Goal: Transaction & Acquisition: Obtain resource

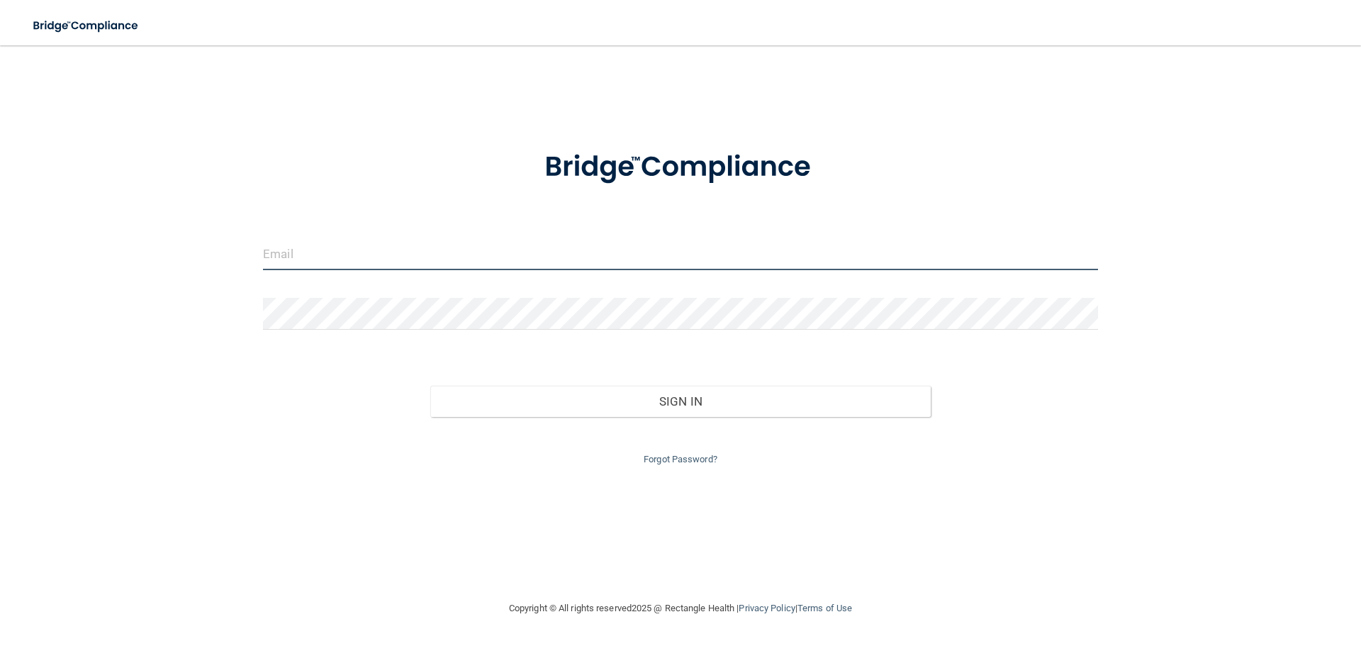
click at [437, 262] on input "email" at bounding box center [680, 254] width 835 height 32
type input "[EMAIL_ADDRESS][DOMAIN_NAME]"
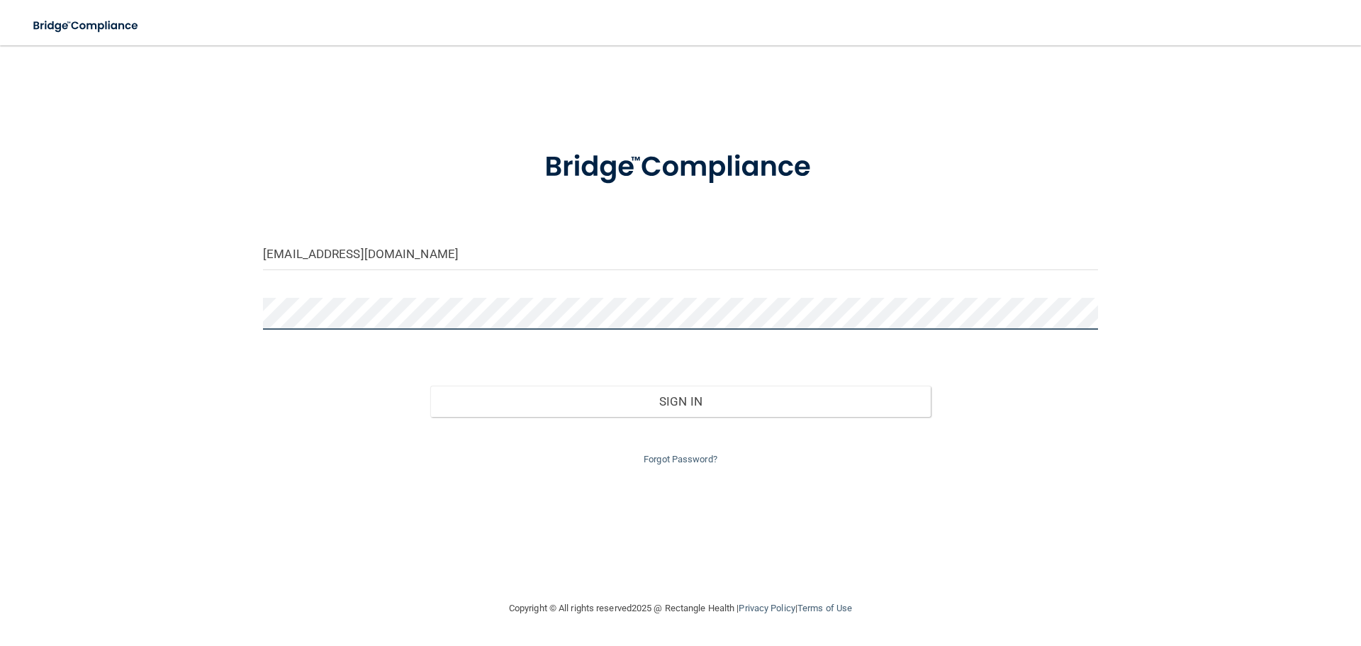
click at [430, 385] on button "Sign In" at bounding box center [680, 400] width 501 height 31
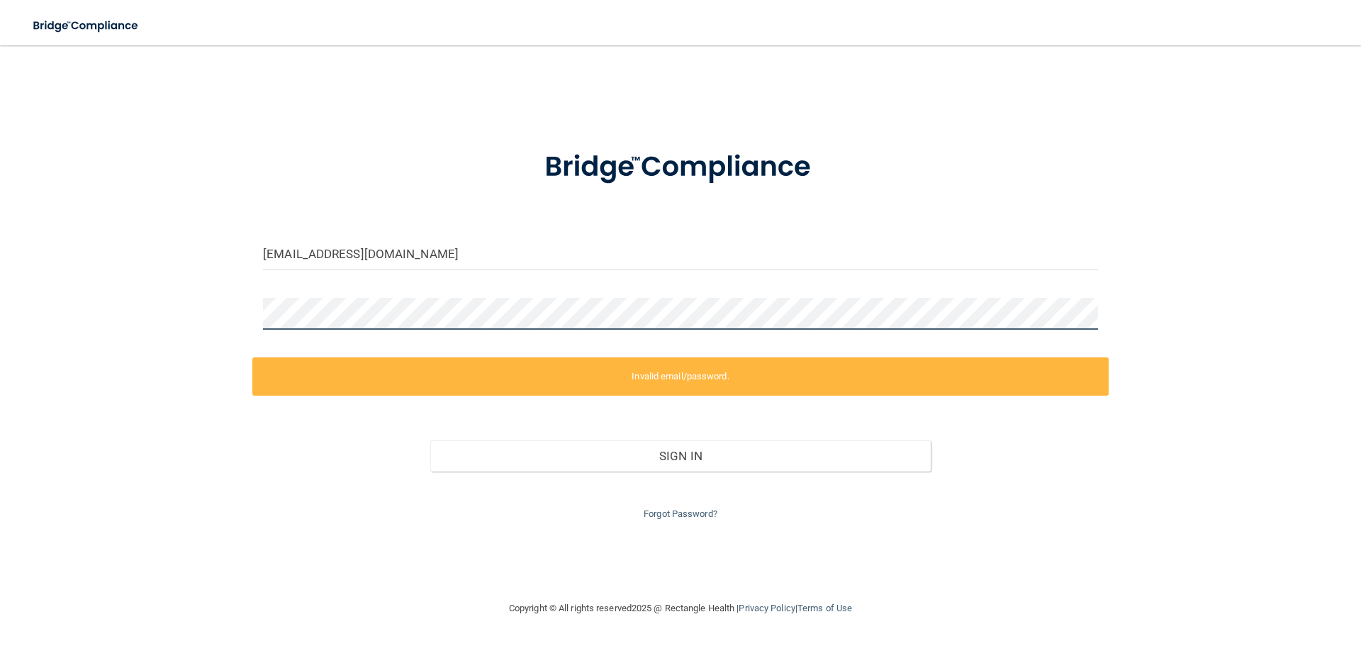
click at [252, 312] on div "[EMAIL_ADDRESS][DOMAIN_NAME] Invalid email/password. You don't have permission …" at bounding box center [680, 323] width 1304 height 526
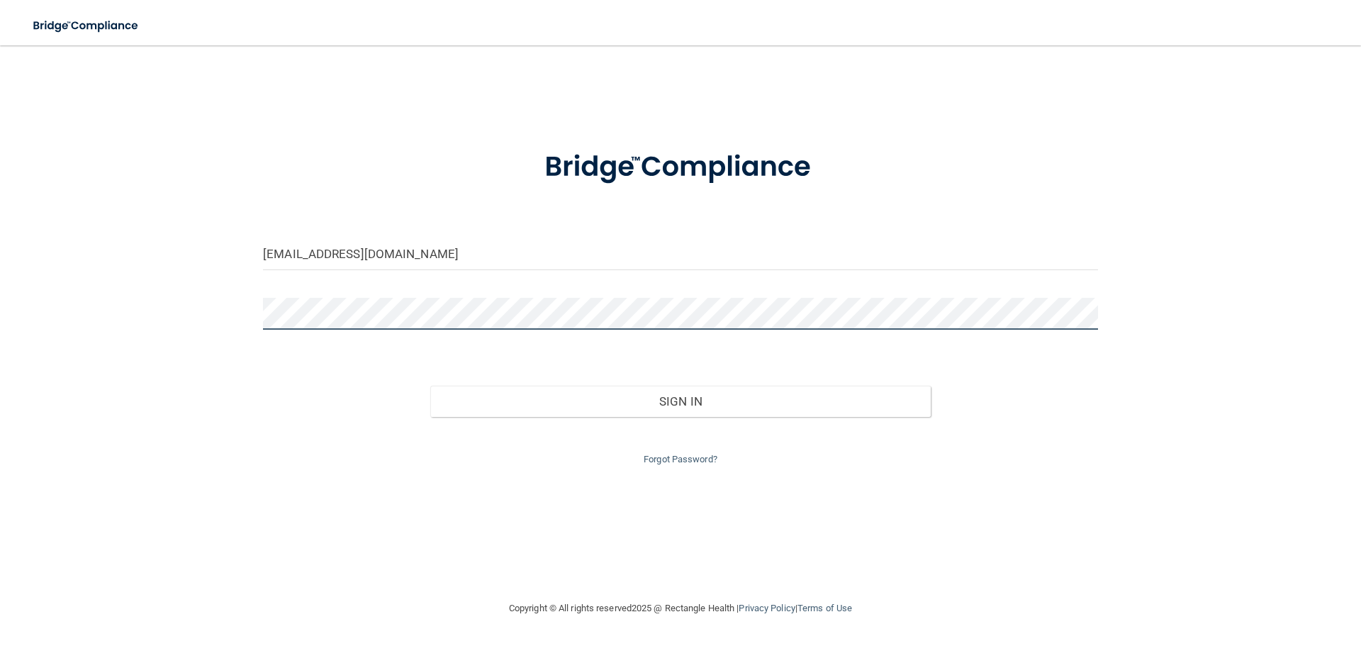
click at [430, 385] on button "Sign In" at bounding box center [680, 400] width 501 height 31
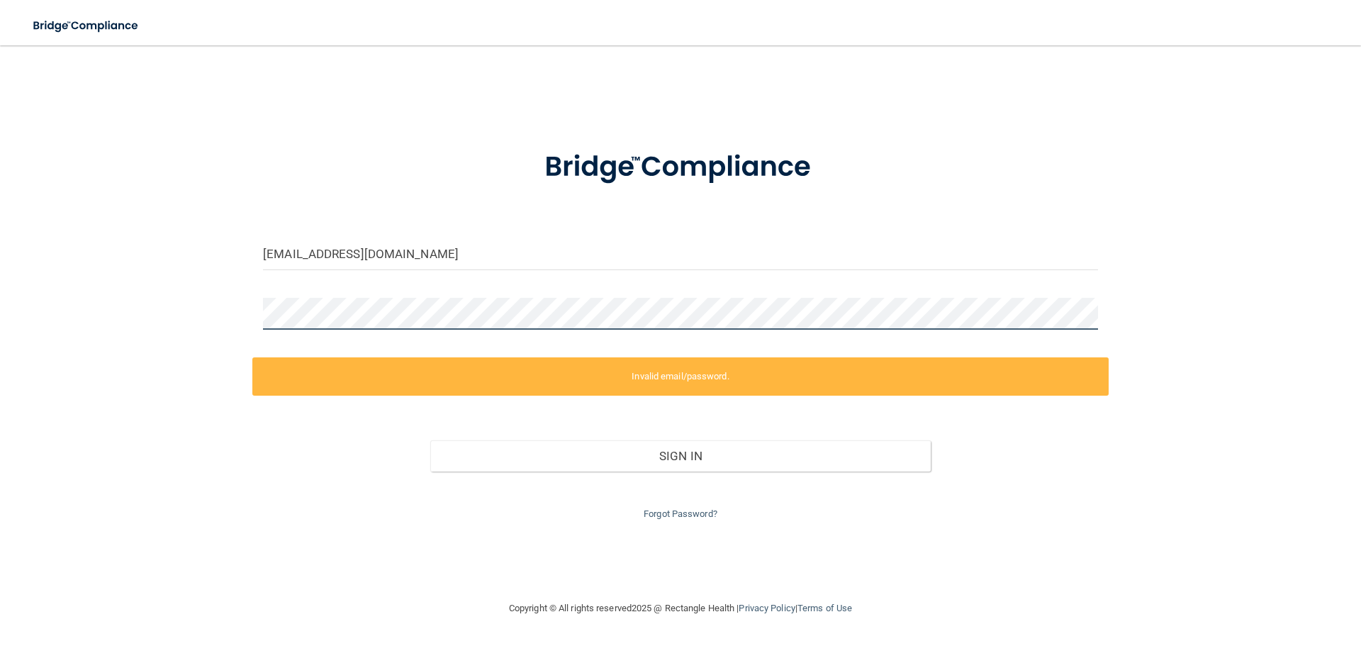
click at [197, 327] on div "jessicajomills@gmail.com Invalid email/password. You don't have permission to a…" at bounding box center [680, 323] width 1304 height 526
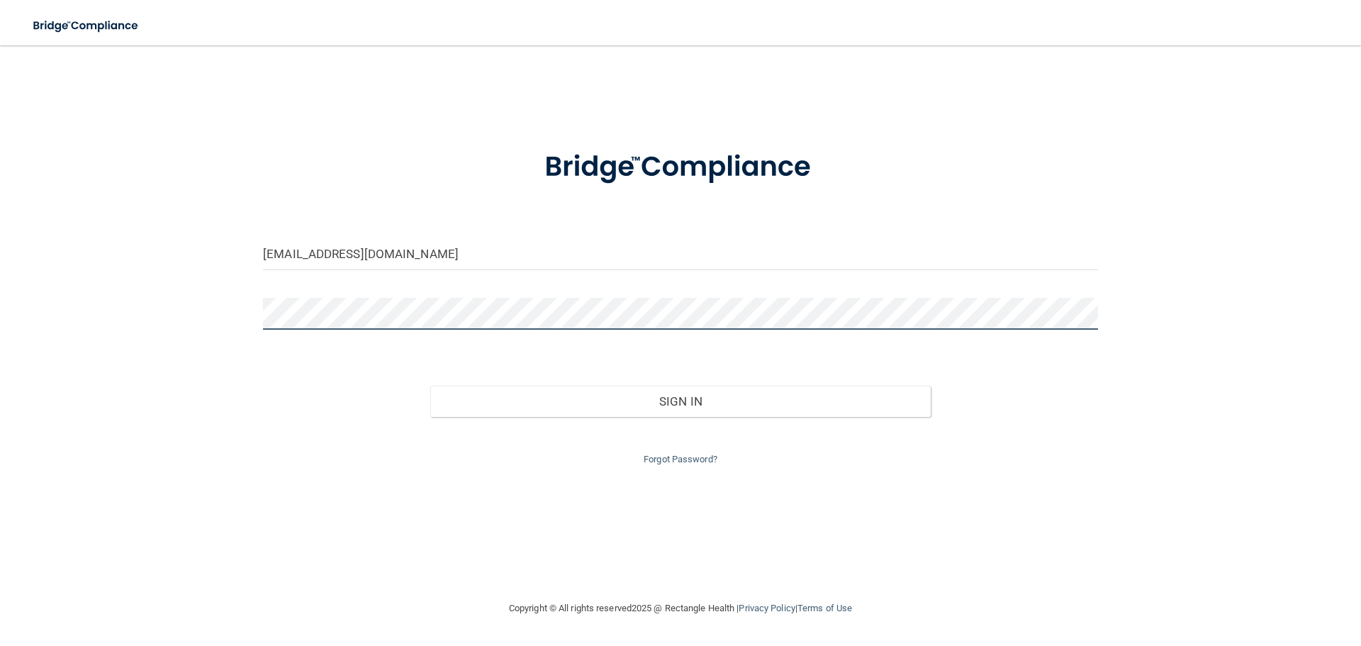
click at [430, 385] on button "Sign In" at bounding box center [680, 400] width 501 height 31
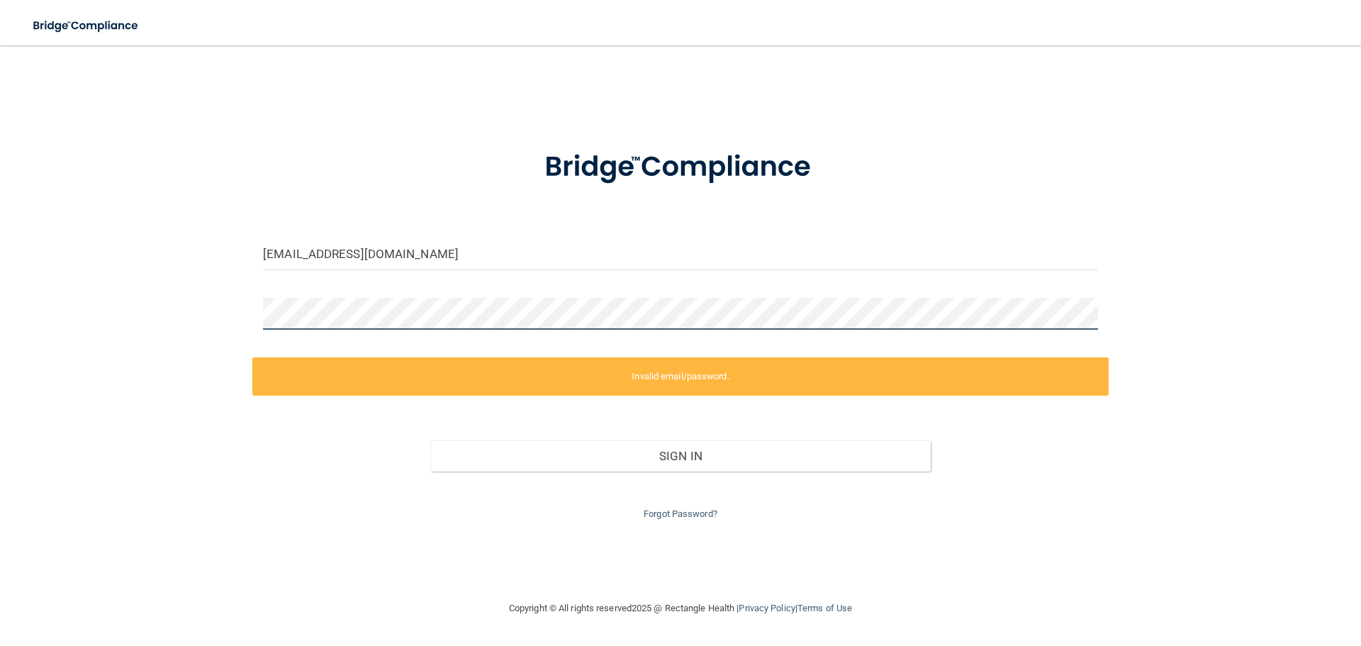
click at [218, 319] on div "jessicajomills@gmail.com Invalid email/password. You don't have permission to a…" at bounding box center [680, 323] width 1304 height 526
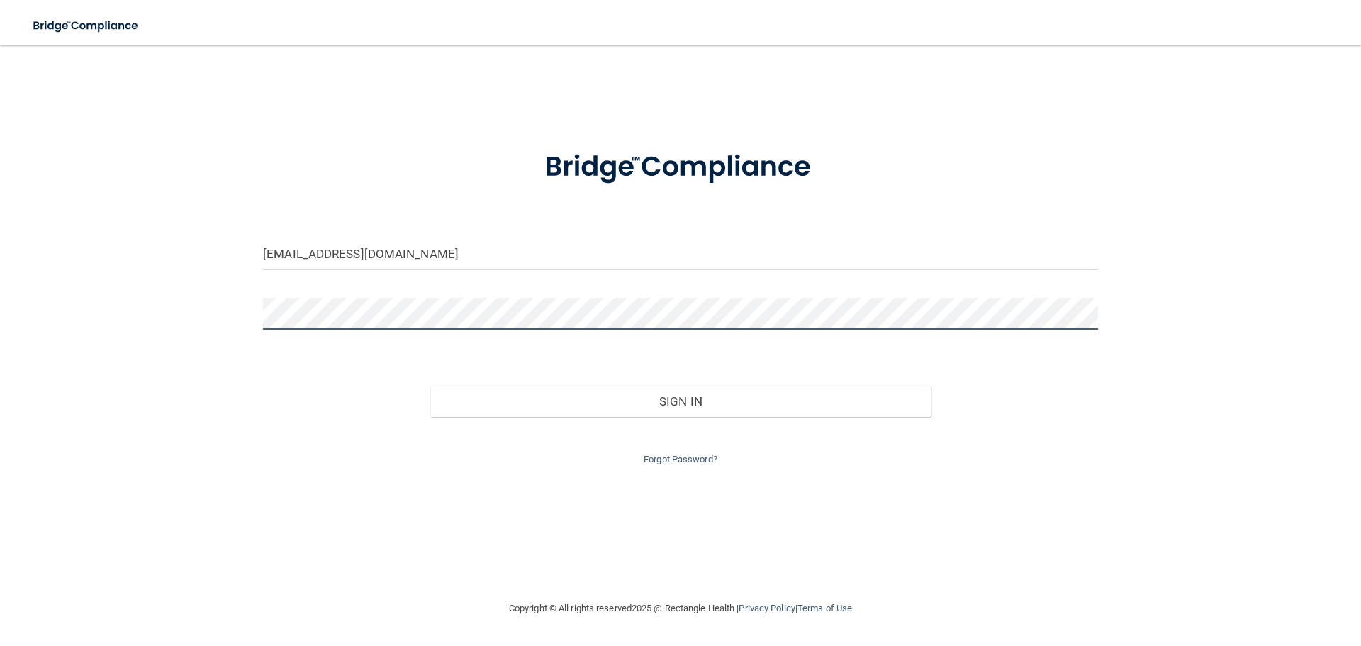
click at [430, 385] on button "Sign In" at bounding box center [680, 400] width 501 height 31
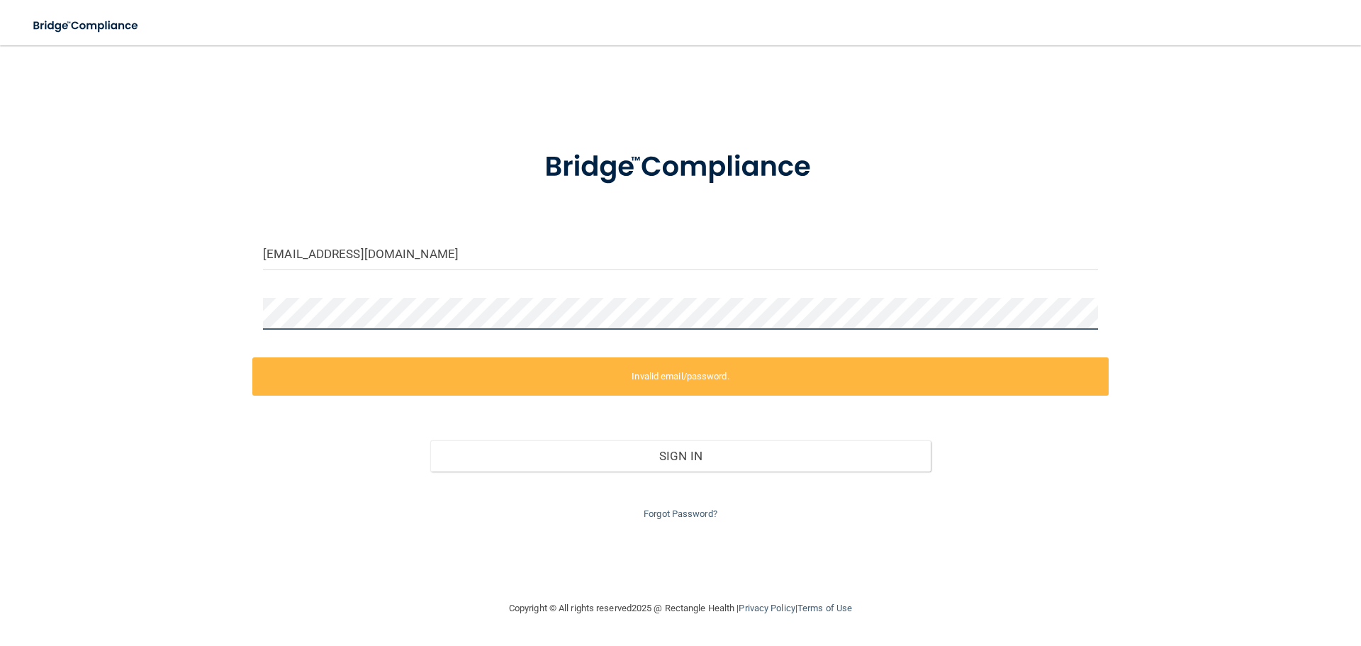
click at [141, 337] on div "jessicajomills@gmail.com Invalid email/password. You don't have permission to a…" at bounding box center [680, 323] width 1304 height 526
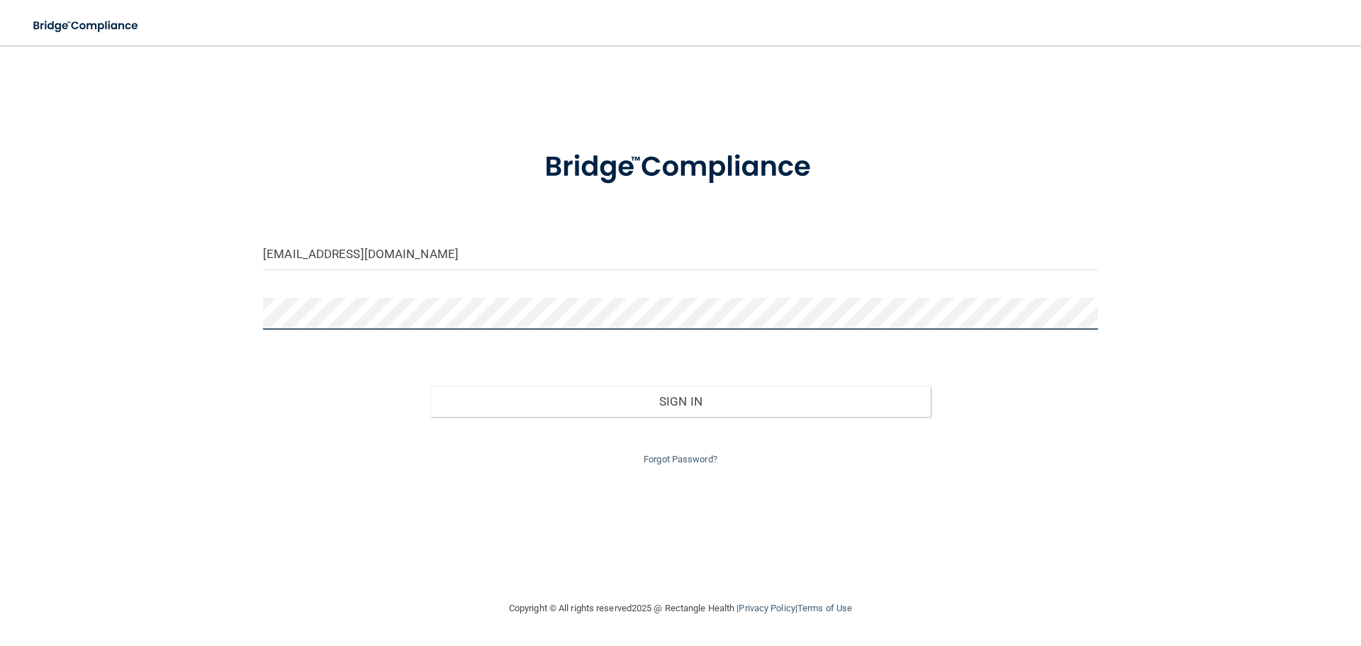
click at [430, 385] on button "Sign In" at bounding box center [680, 400] width 501 height 31
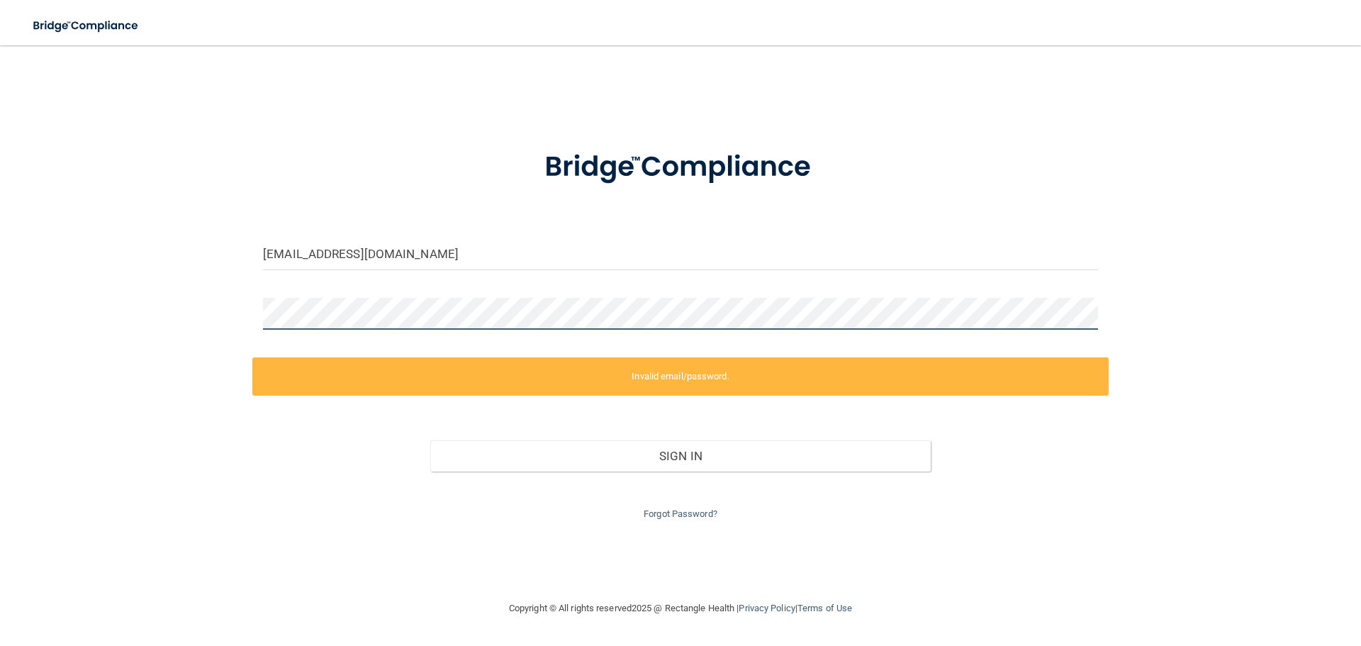
click at [179, 324] on div "jessicajomills@gmail.com Invalid email/password. You don't have permission to a…" at bounding box center [680, 323] width 1304 height 526
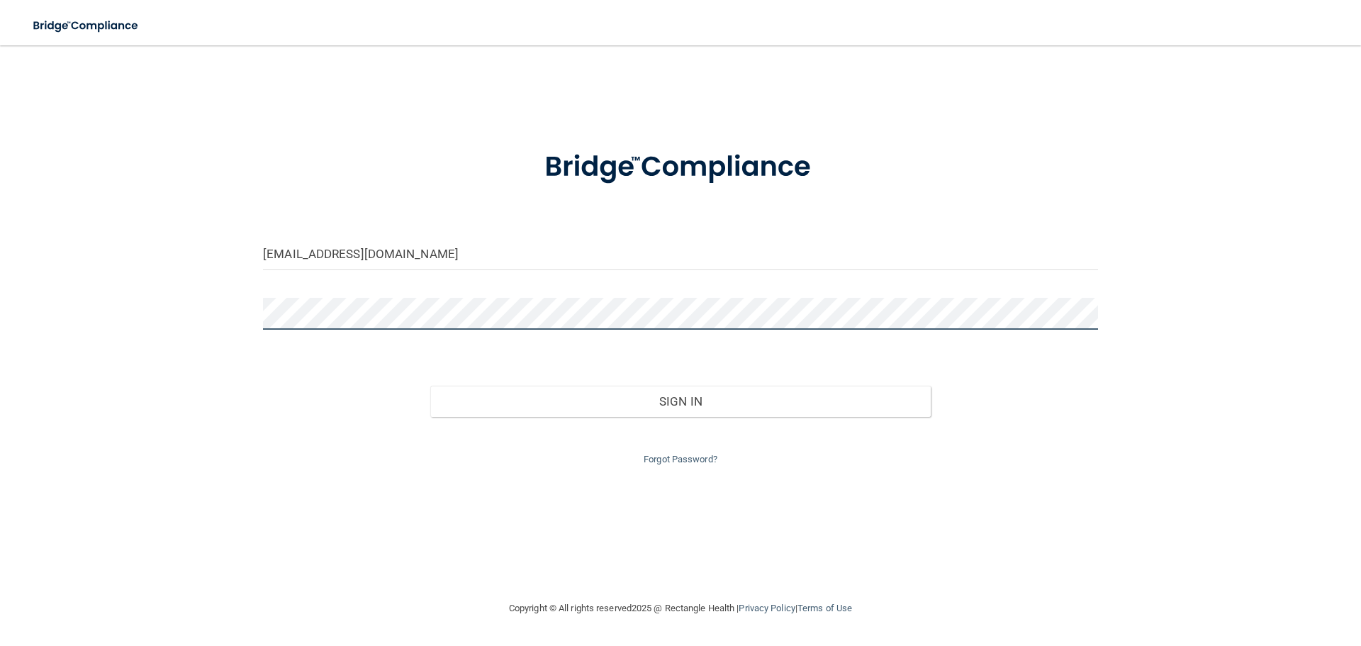
click at [430, 385] on button "Sign In" at bounding box center [680, 400] width 501 height 31
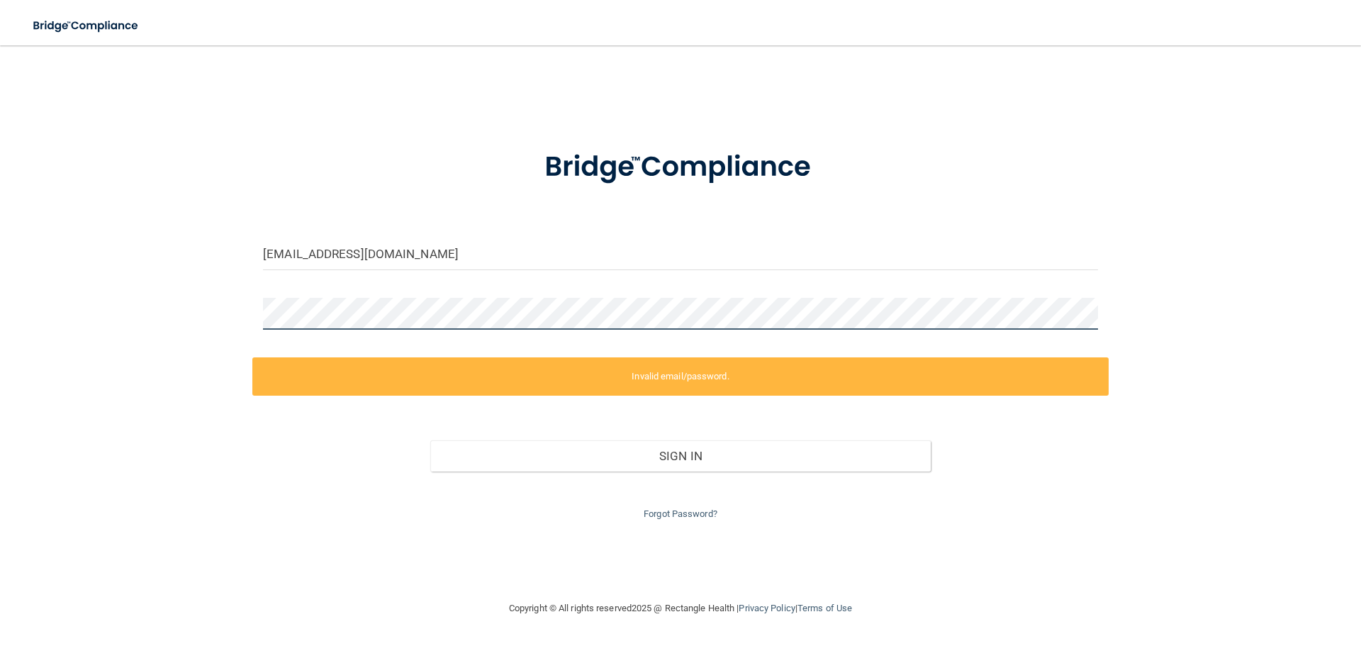
click at [221, 320] on div "jessicajomills@gmail.com Invalid email/password. You don't have permission to a…" at bounding box center [680, 323] width 1304 height 526
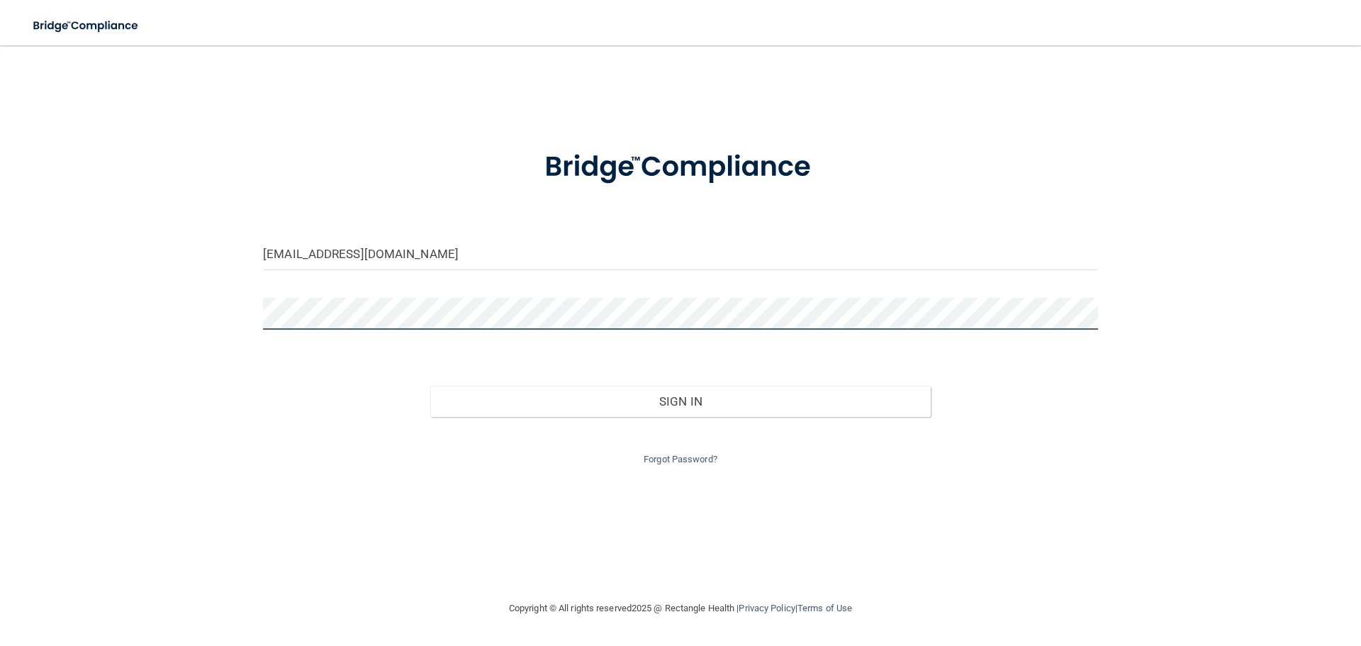
click at [430, 385] on button "Sign In" at bounding box center [680, 400] width 501 height 31
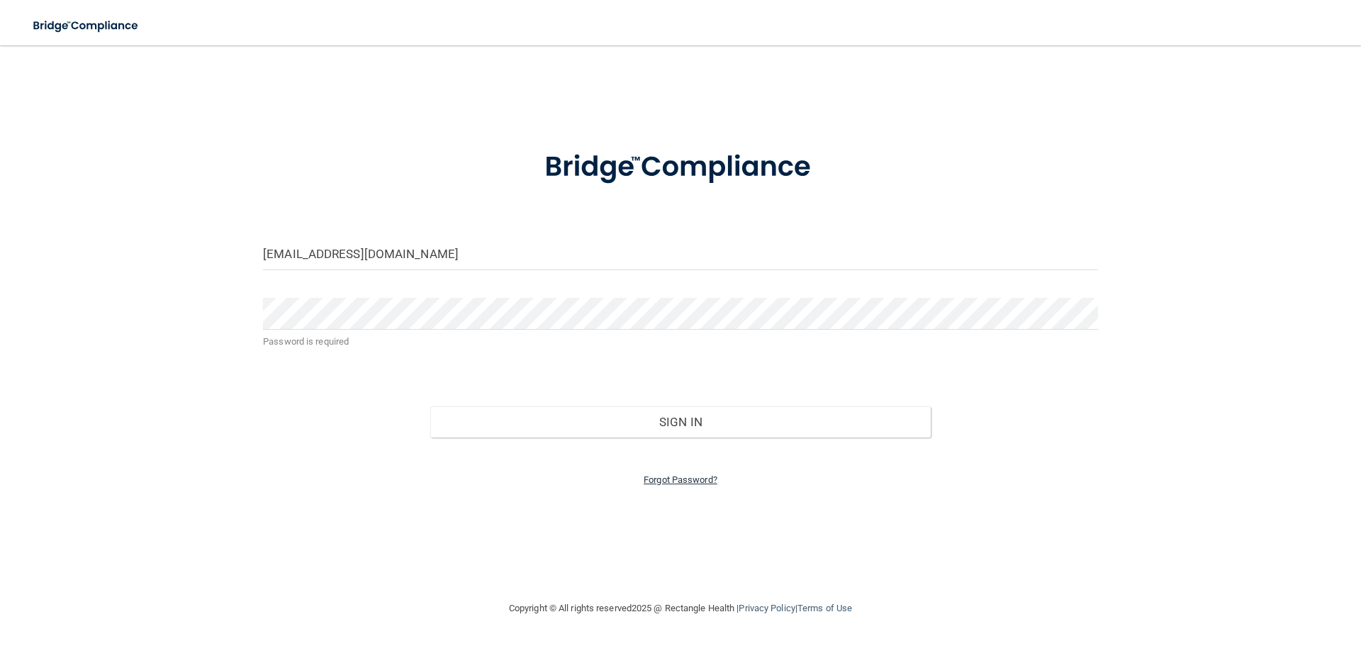
click at [685, 480] on link "Forgot Password?" at bounding box center [680, 479] width 74 height 11
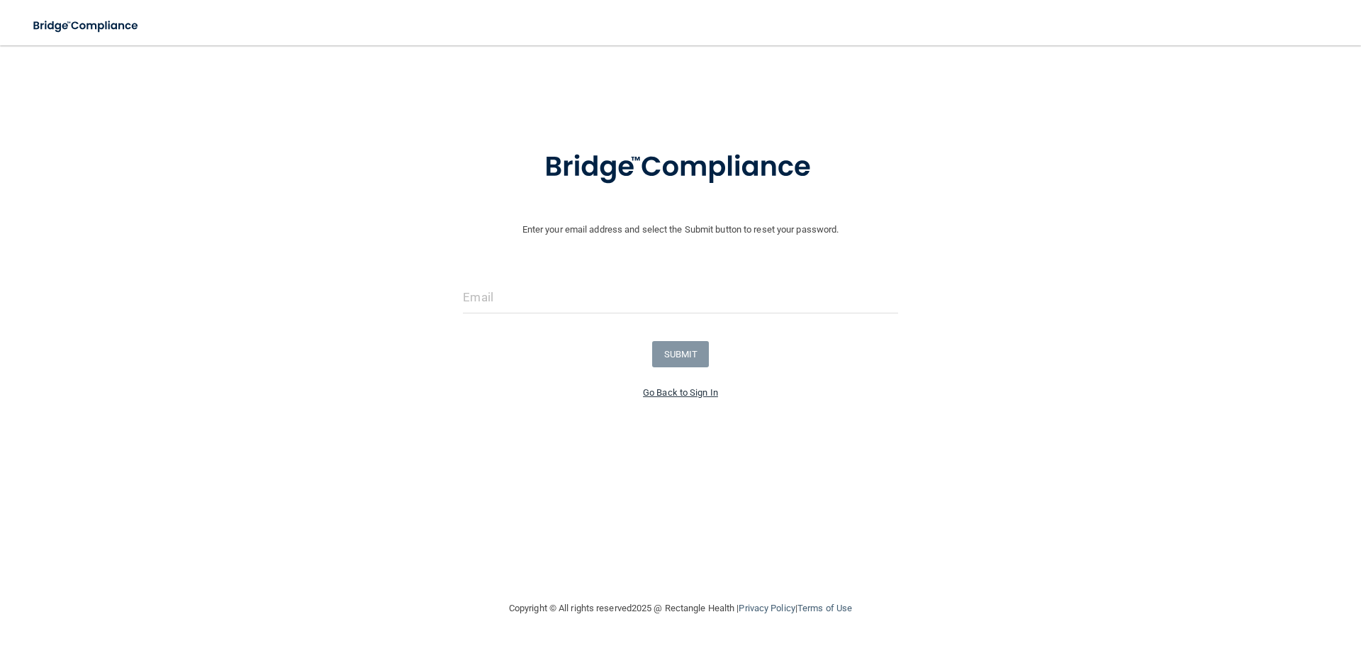
click at [694, 395] on link "Go Back to Sign In" at bounding box center [680, 392] width 75 height 11
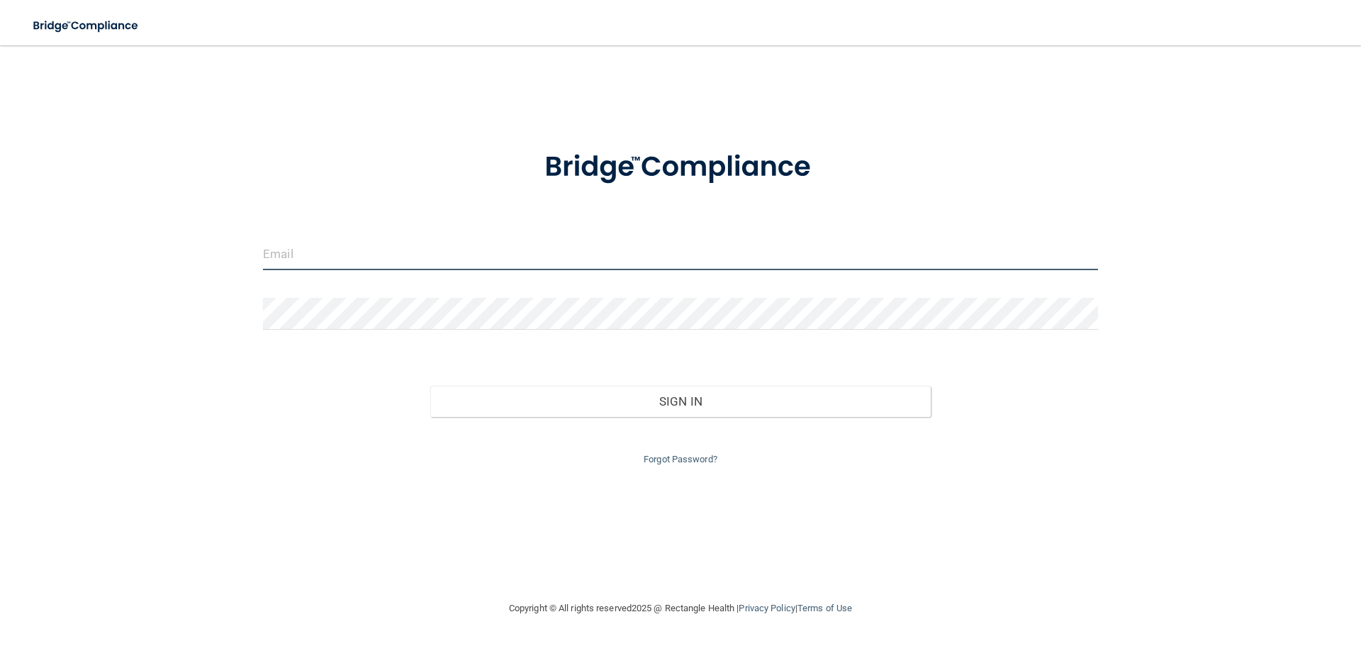
click at [284, 245] on input "email" at bounding box center [680, 254] width 835 height 32
type input "[EMAIL_ADDRESS][DOMAIN_NAME]"
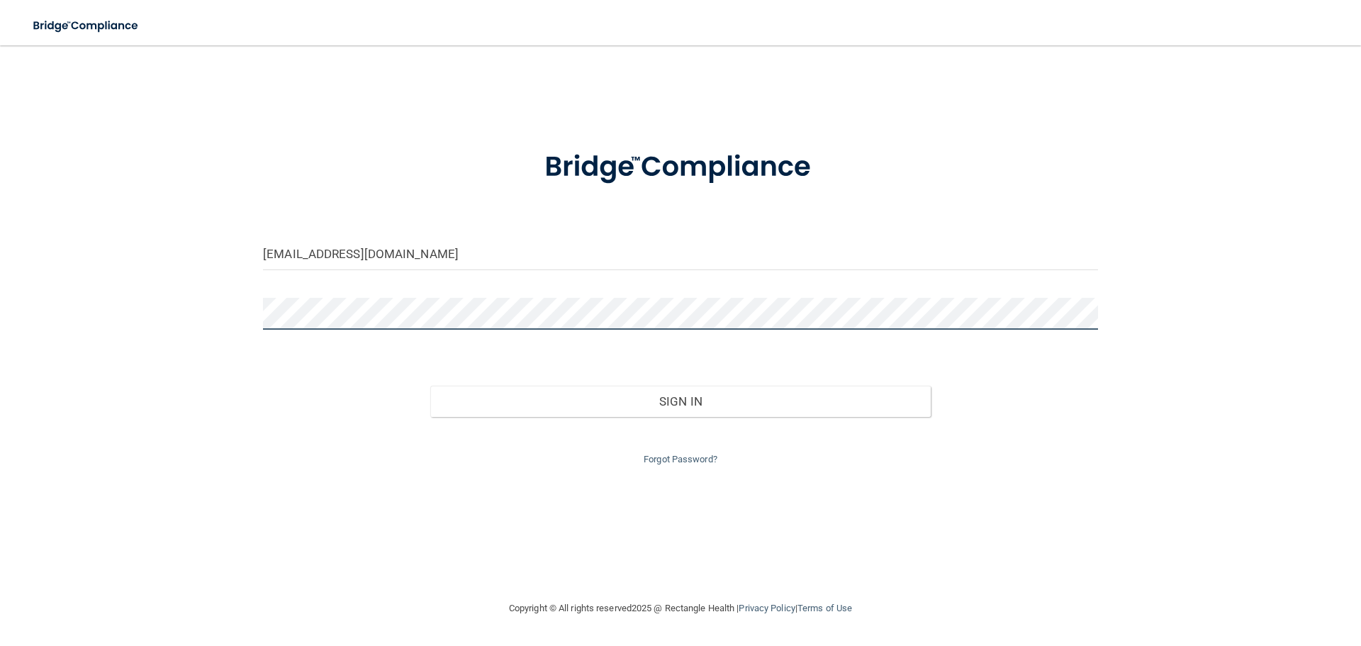
click at [430, 385] on button "Sign In" at bounding box center [680, 400] width 501 height 31
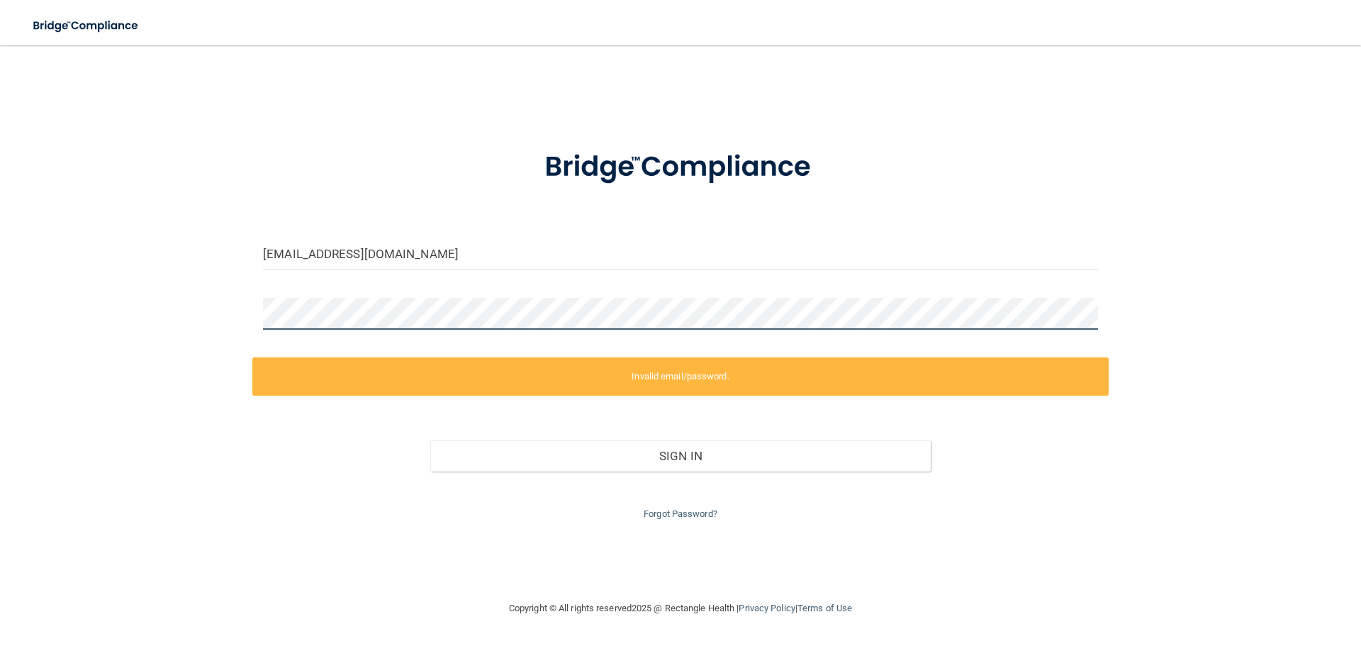
click at [127, 320] on div "jessicajomills@gmail.com Invalid email/password. You don't have permission to a…" at bounding box center [680, 323] width 1304 height 526
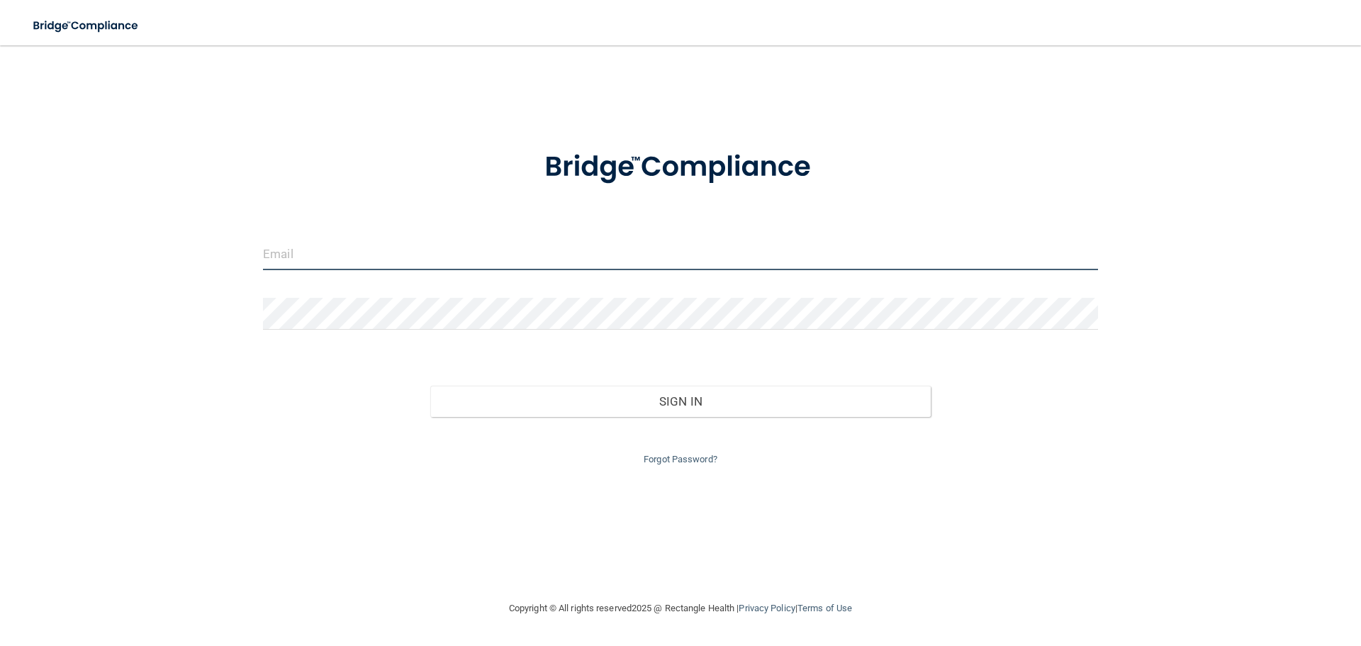
click at [347, 260] on input "email" at bounding box center [680, 254] width 835 height 32
type input "[EMAIL_ADDRESS][DOMAIN_NAME]"
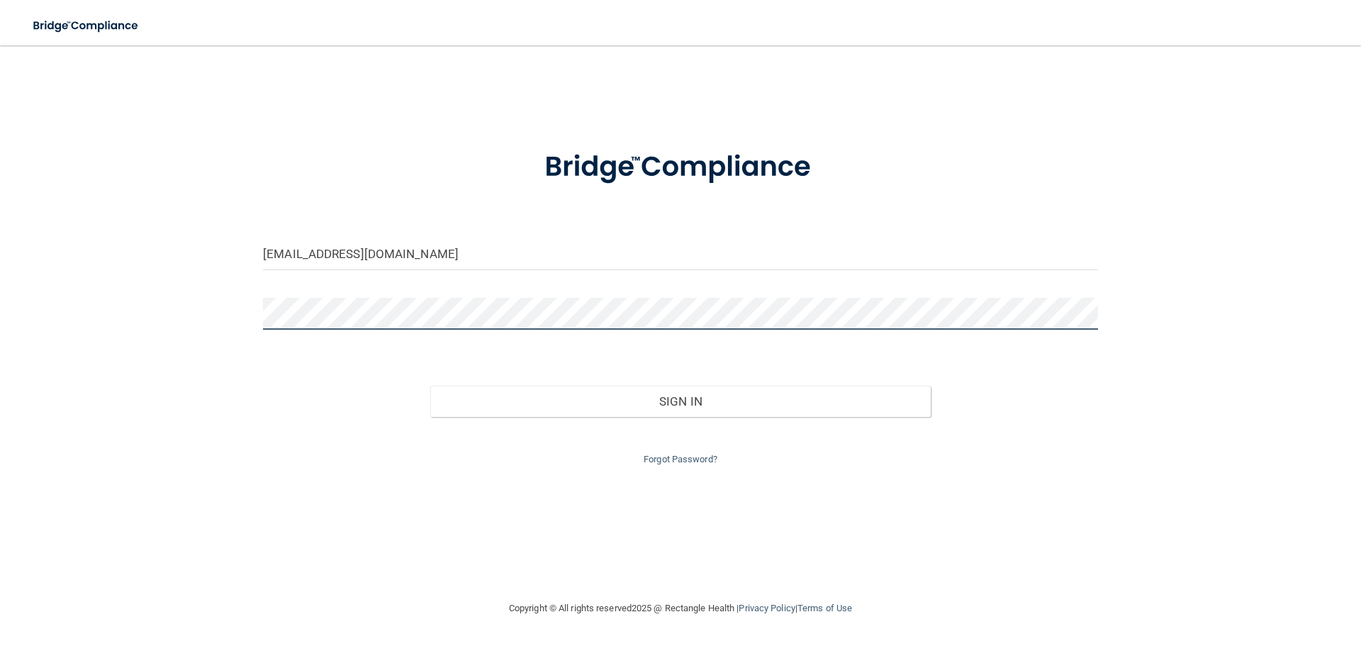
click at [430, 385] on button "Sign In" at bounding box center [680, 400] width 501 height 31
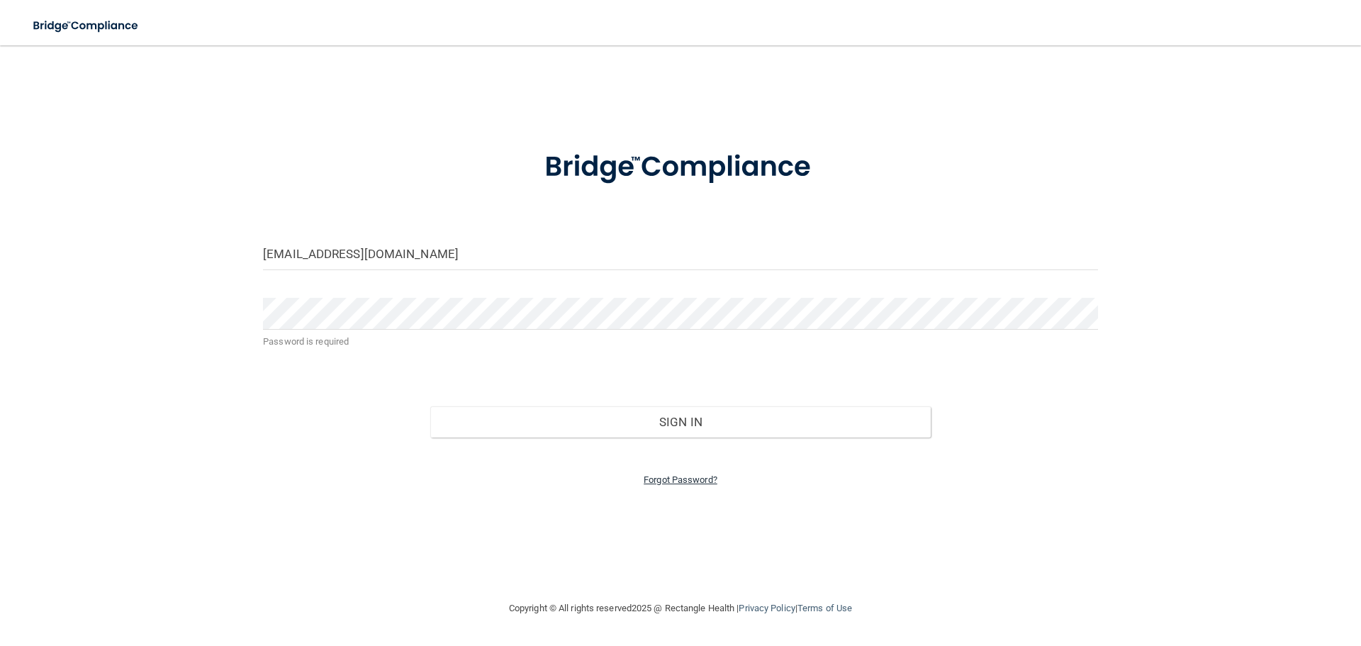
click at [653, 474] on link "Forgot Password?" at bounding box center [680, 479] width 74 height 11
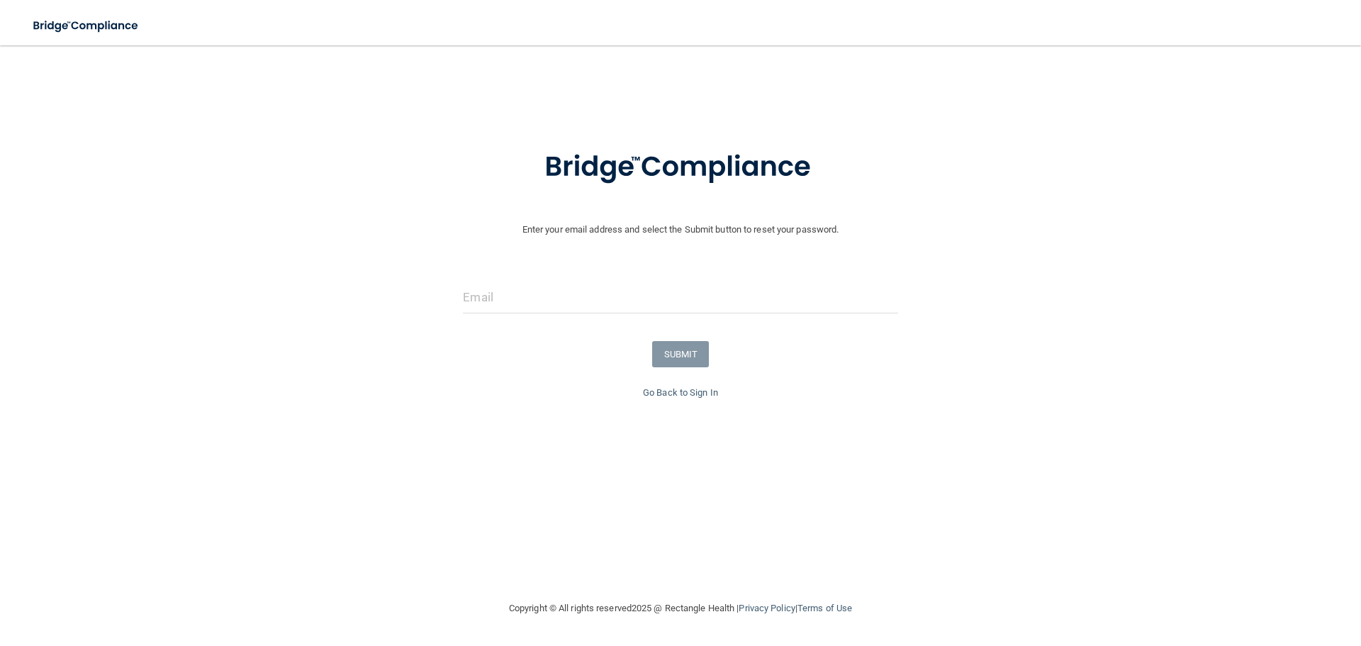
click at [515, 257] on form "Enter your email address and select the Submit button to reset your password. S…" at bounding box center [680, 257] width 1346 height 254
click at [500, 311] on input "email" at bounding box center [680, 297] width 434 height 32
type input "[EMAIL_ADDRESS][DOMAIN_NAME]"
click at [678, 347] on button "SUBMIT" at bounding box center [680, 354] width 57 height 26
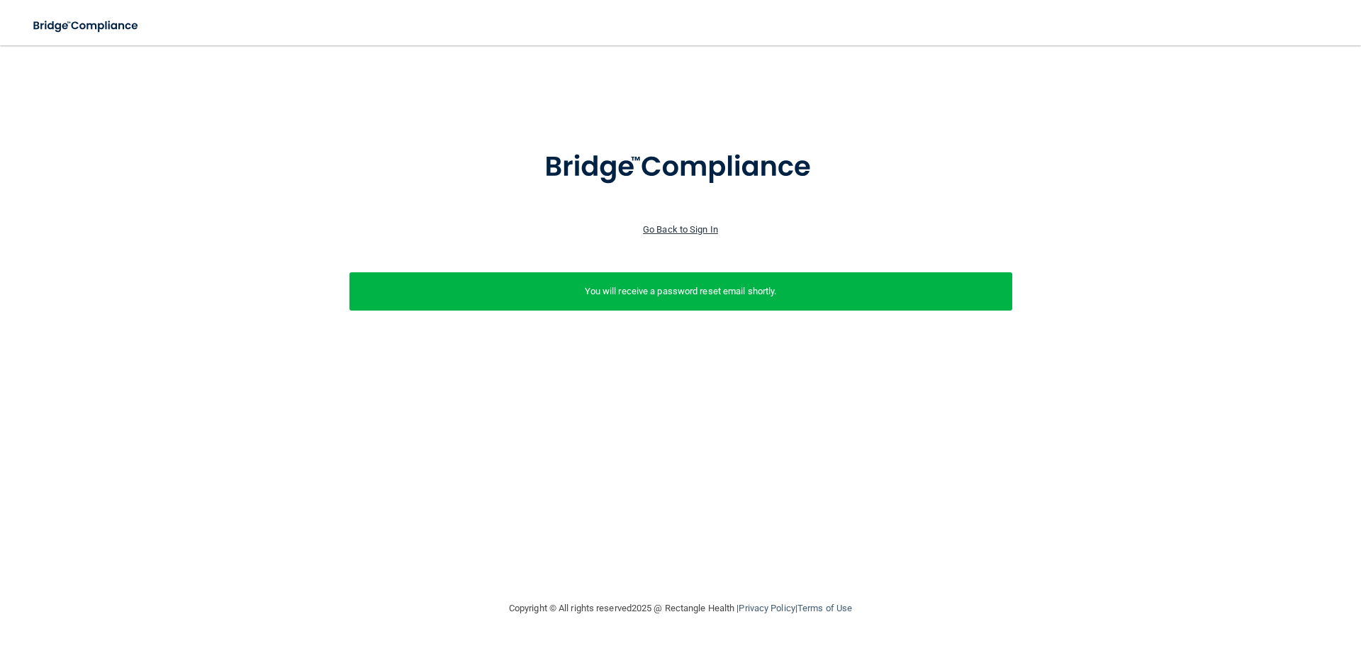
click at [682, 231] on link "Go Back to Sign In" at bounding box center [680, 229] width 75 height 11
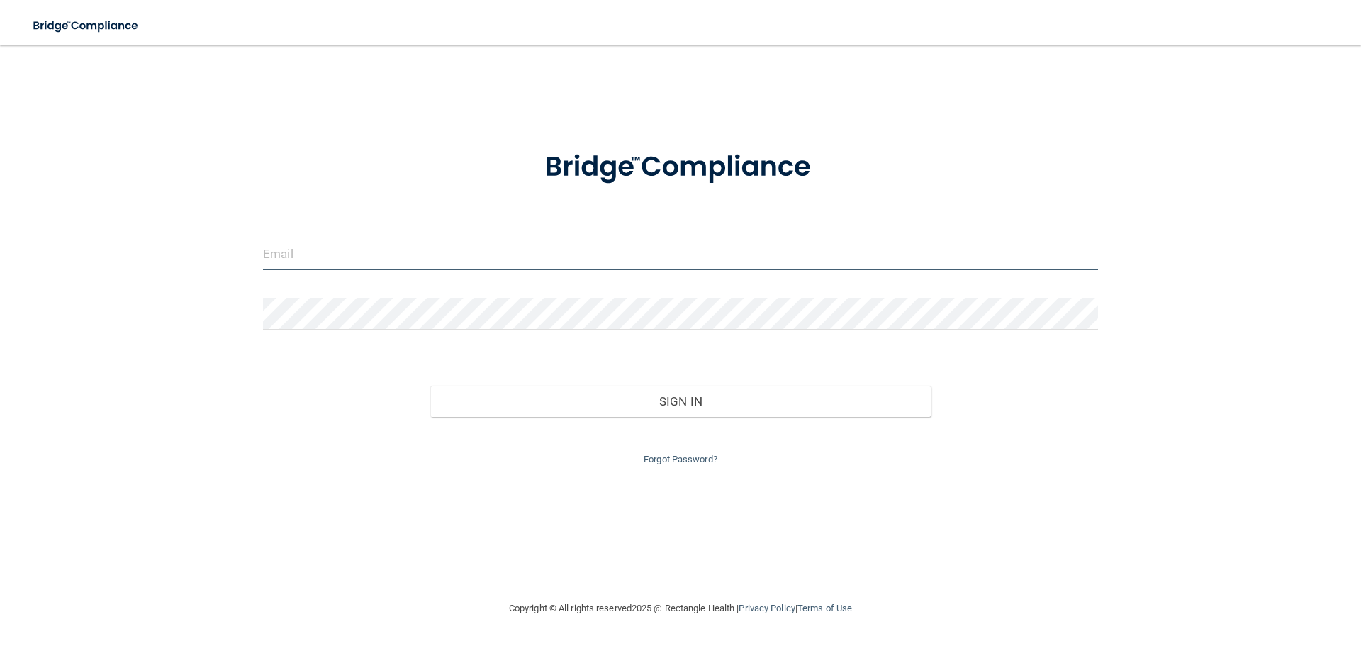
click at [367, 269] on input "email" at bounding box center [680, 254] width 835 height 32
type input "[EMAIL_ADDRESS][DOMAIN_NAME]"
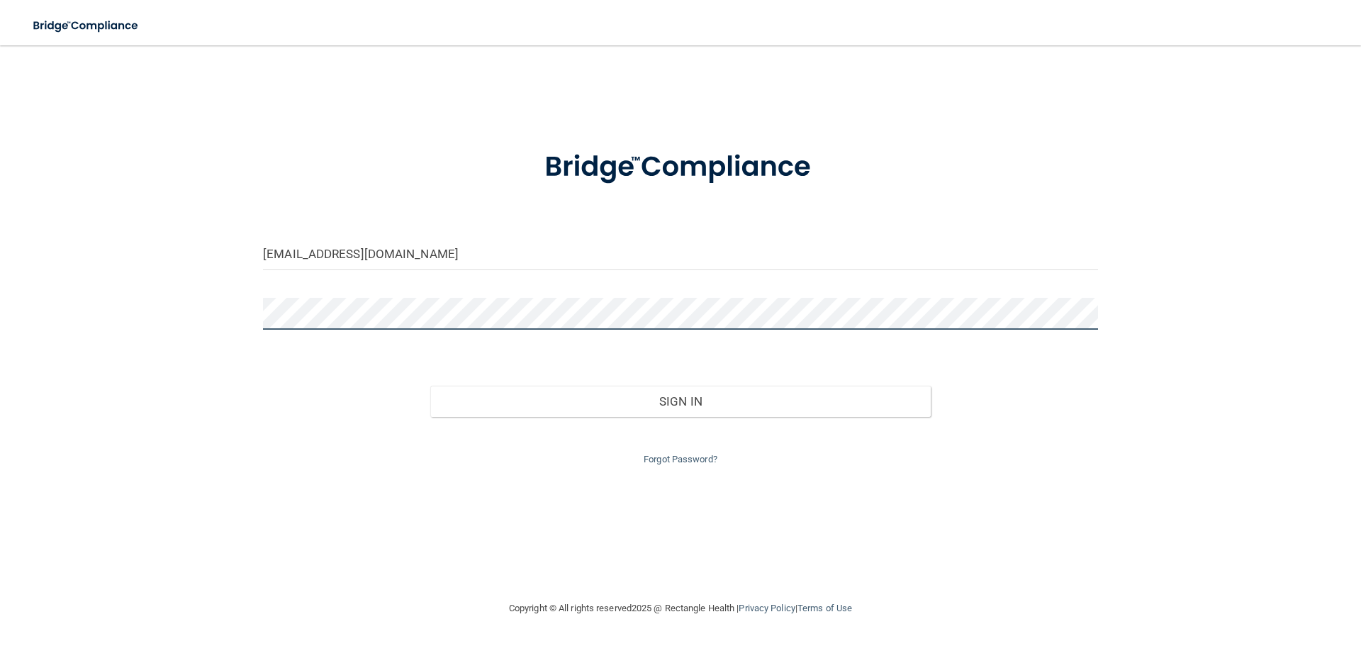
click at [430, 385] on button "Sign In" at bounding box center [680, 400] width 501 height 31
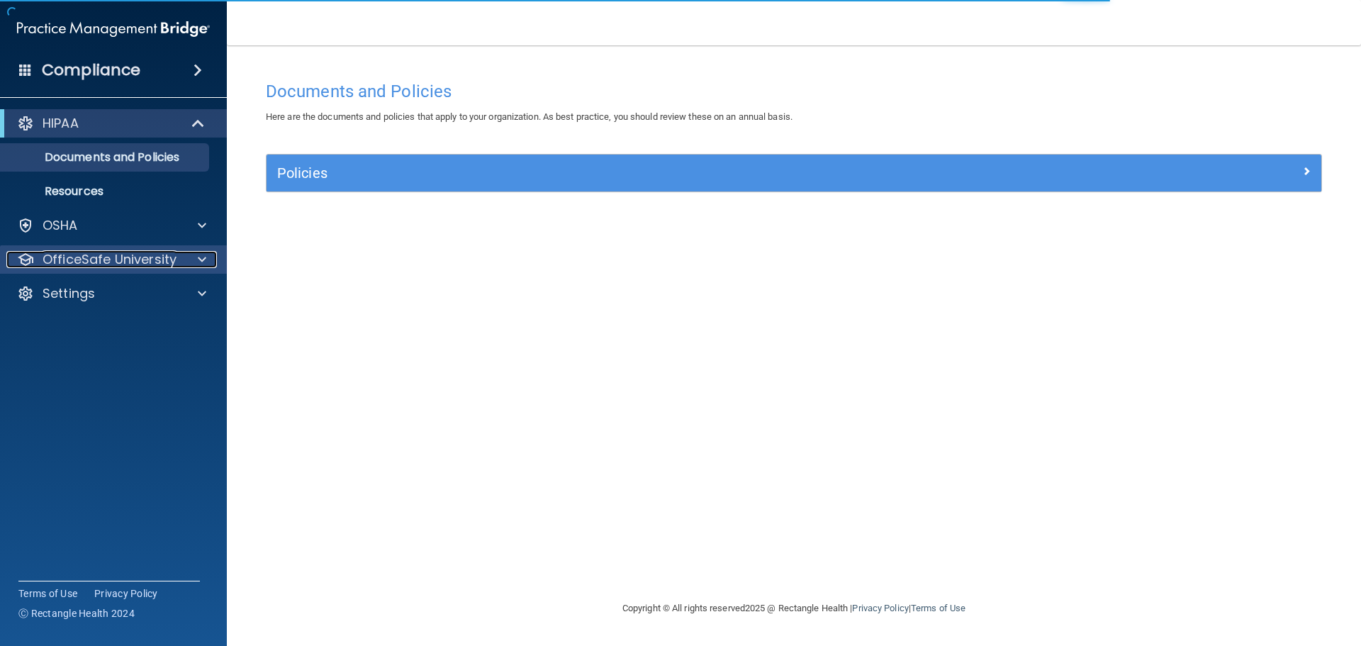
click at [172, 251] on p "OfficeSafe University" at bounding box center [110, 259] width 134 height 17
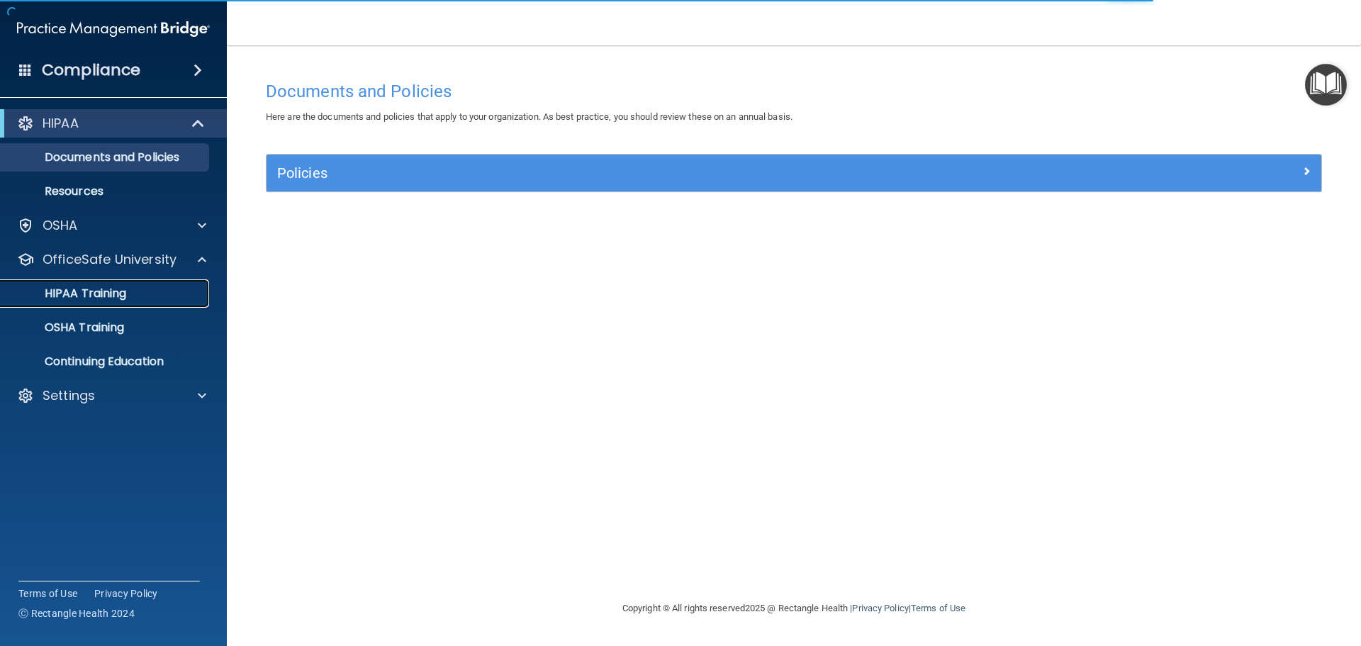
click at [131, 293] on div "HIPAA Training" at bounding box center [105, 293] width 193 height 14
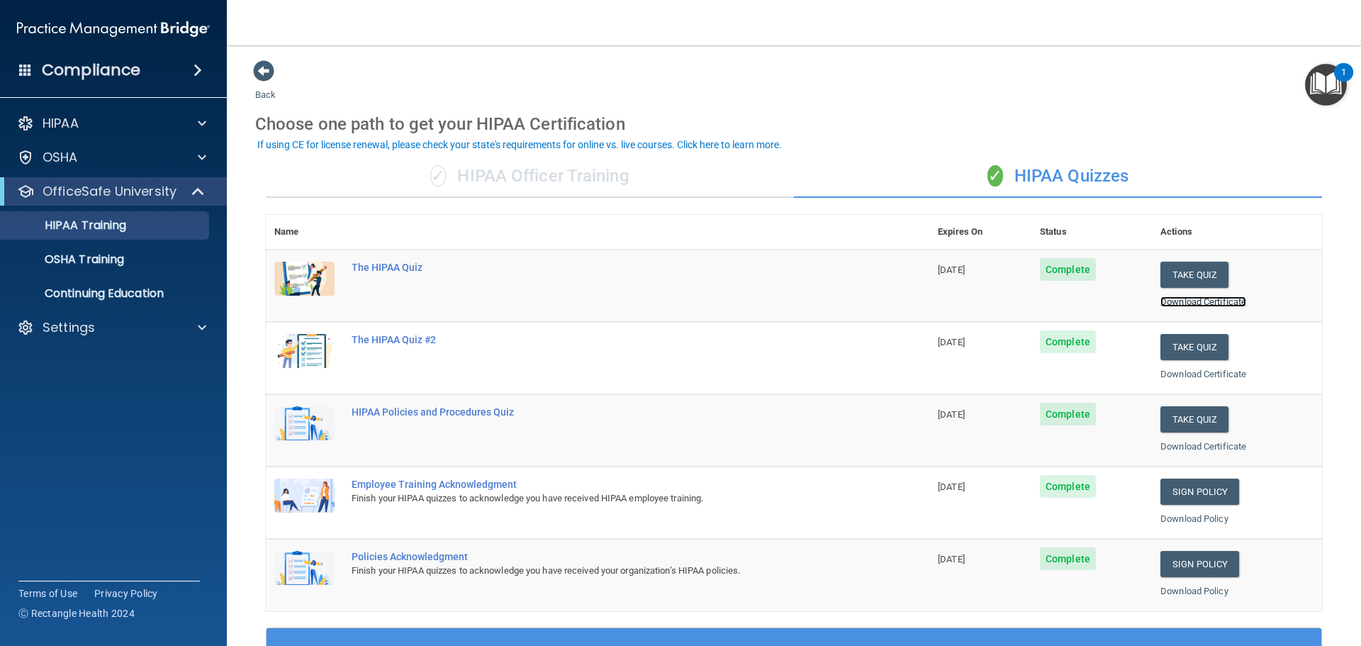
click at [1210, 302] on link "Download Certificate" at bounding box center [1203, 301] width 86 height 11
click at [1202, 377] on link "Download Certificate" at bounding box center [1203, 373] width 86 height 11
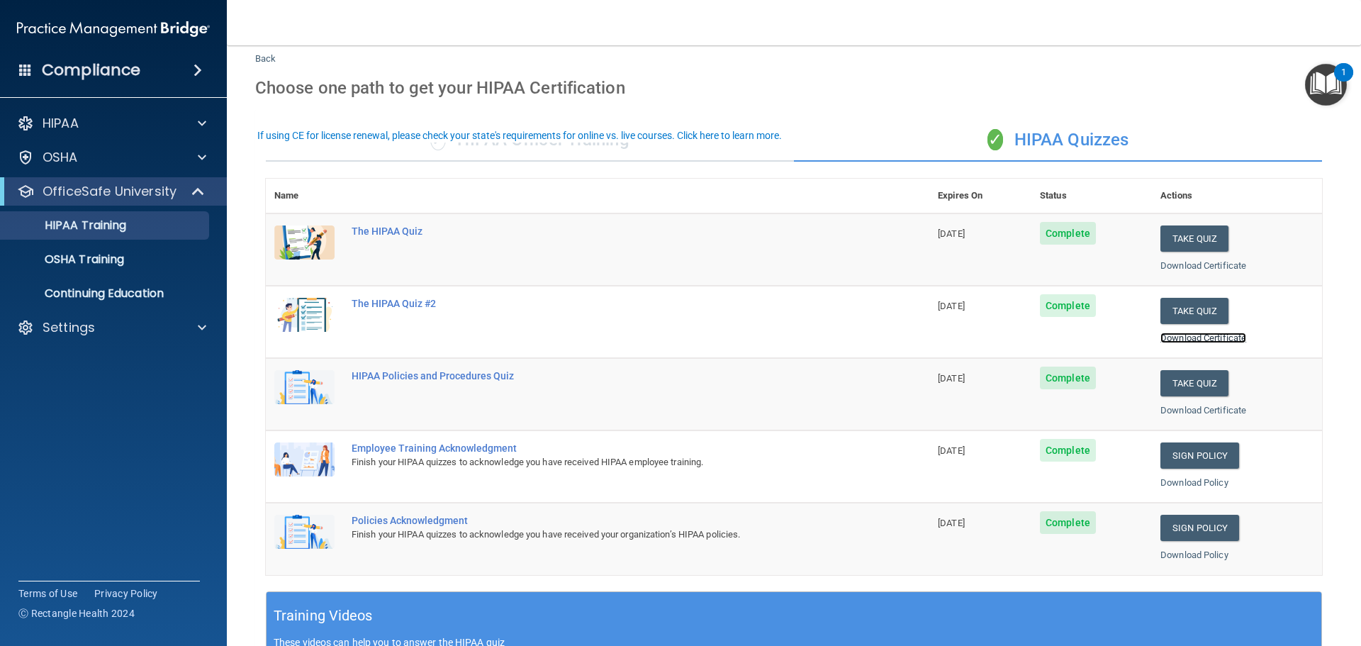
scroll to position [71, 0]
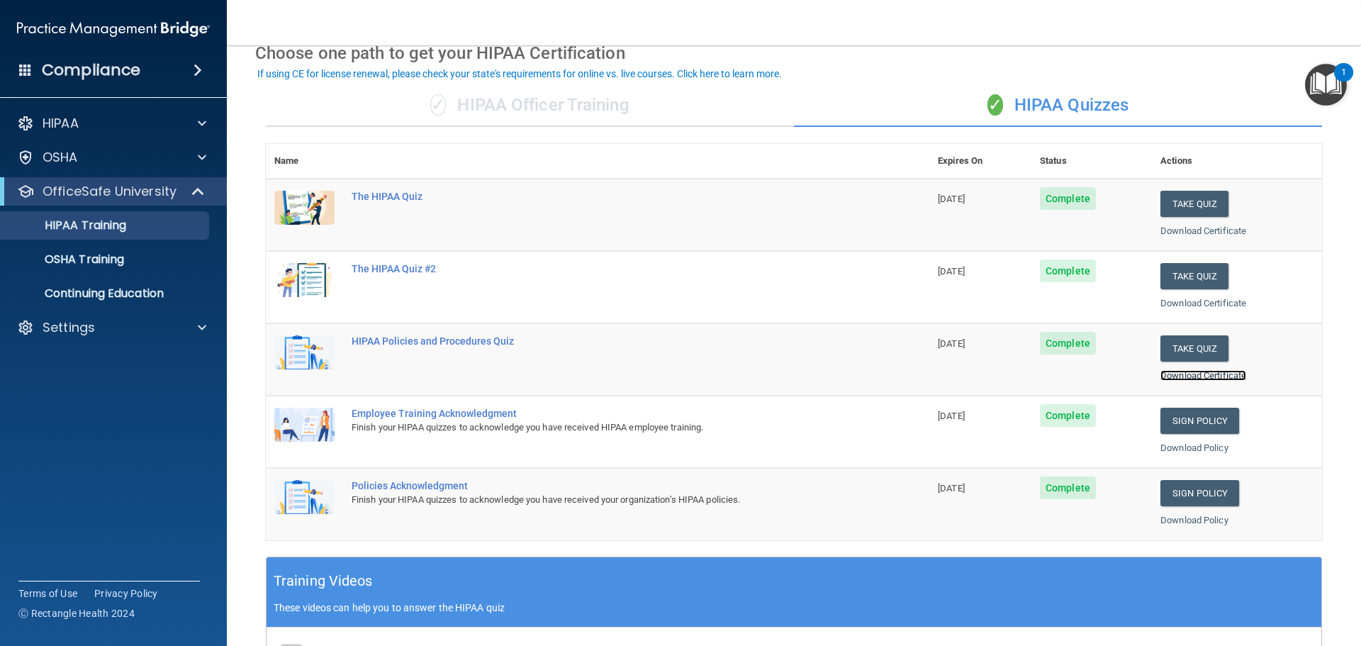
click at [1190, 378] on link "Download Certificate" at bounding box center [1203, 375] width 86 height 11
click at [1212, 444] on link "Download Policy" at bounding box center [1194, 447] width 68 height 11
click at [1200, 523] on link "Download Policy" at bounding box center [1194, 519] width 68 height 11
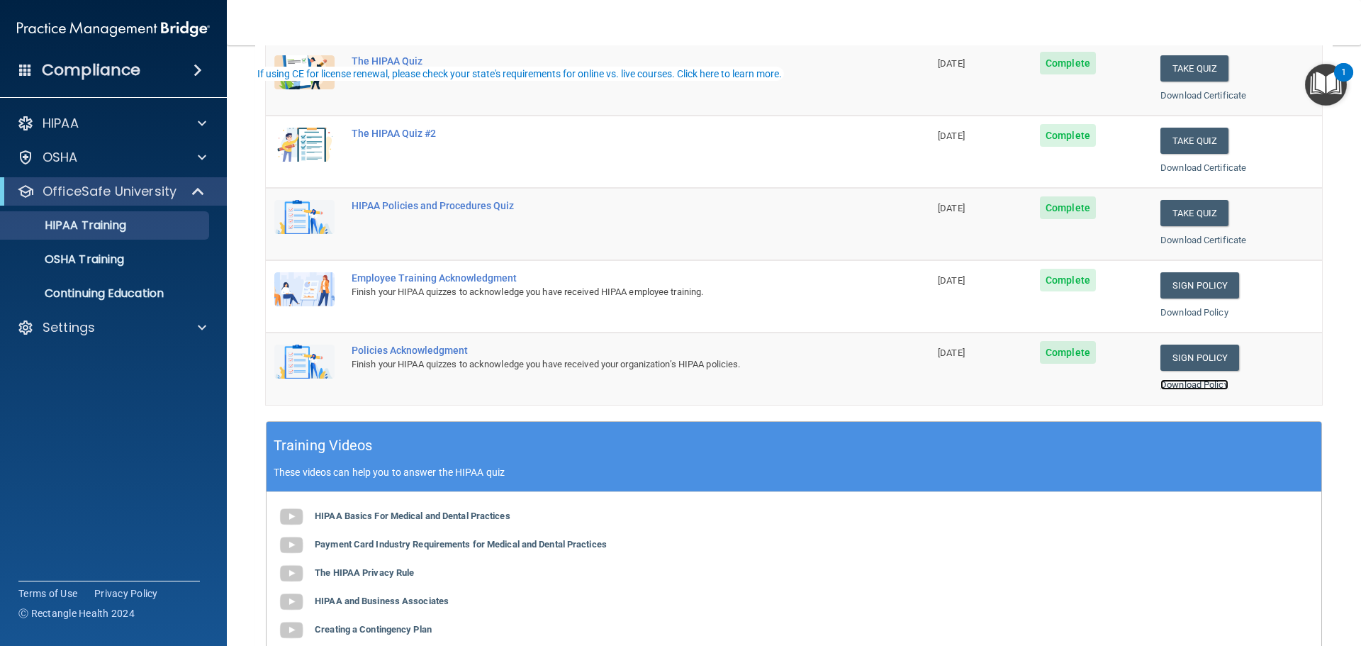
scroll to position [354, 0]
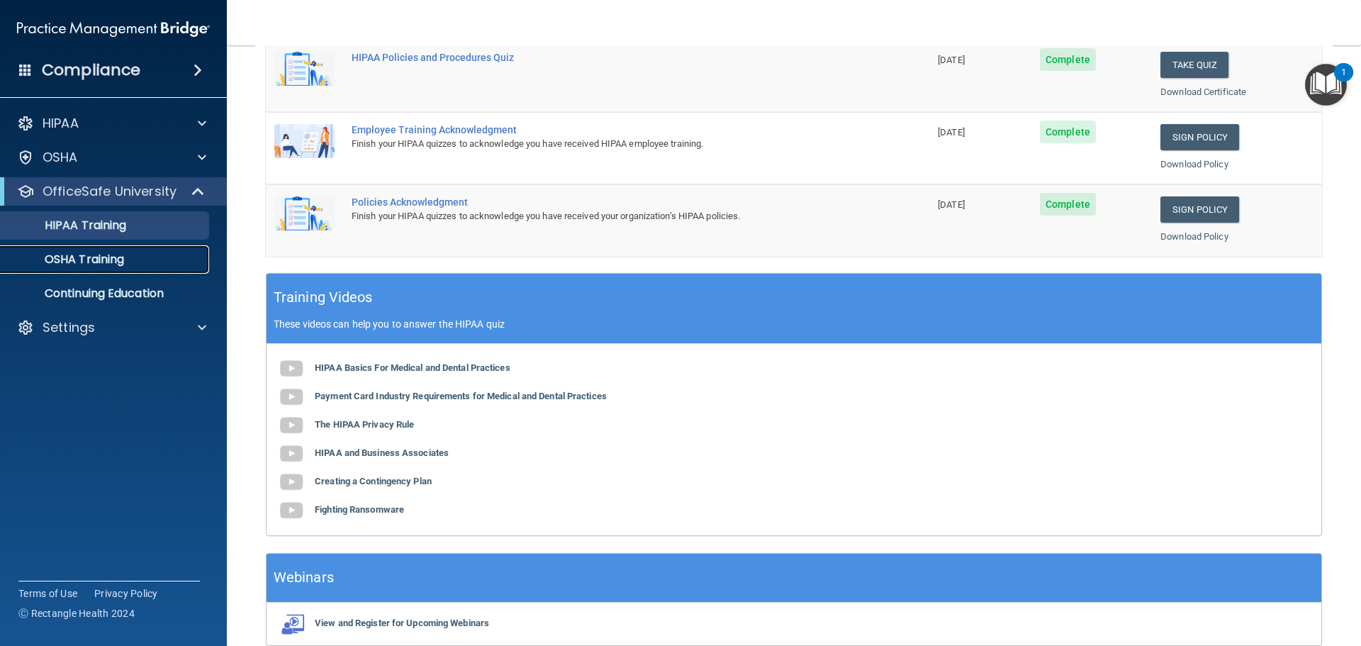
click at [129, 266] on link "OSHA Training" at bounding box center [97, 259] width 223 height 28
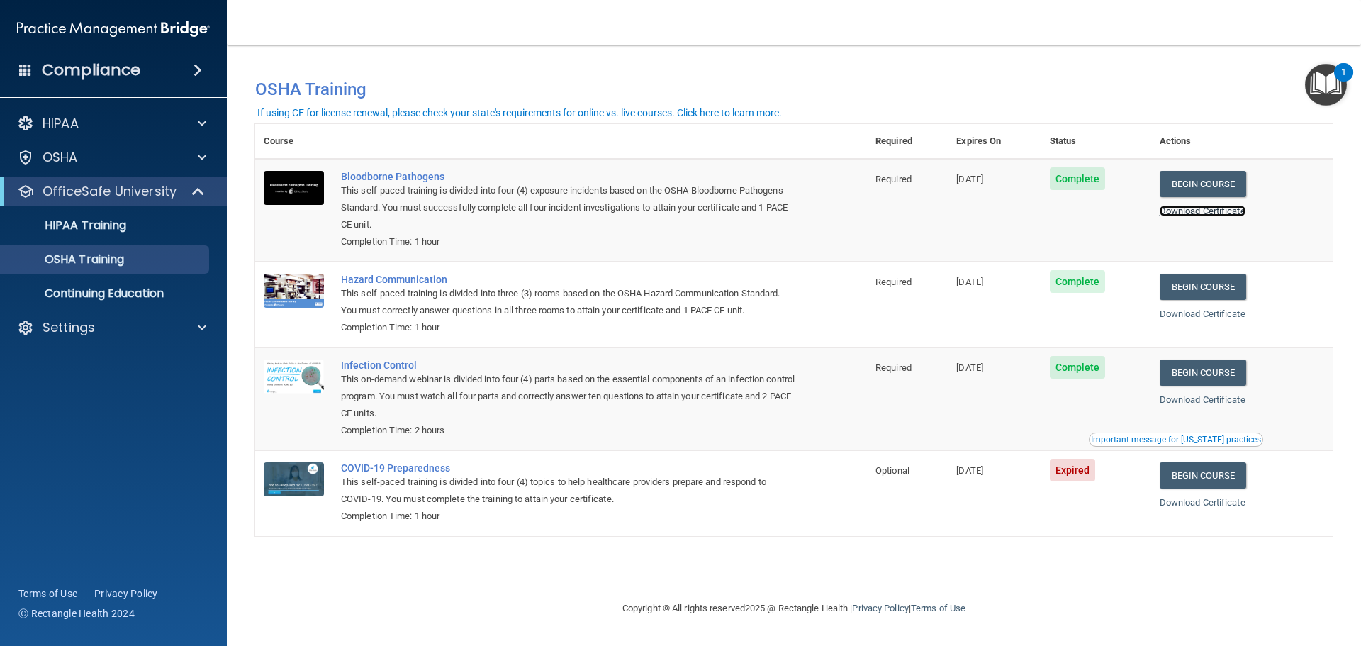
click at [1235, 208] on link "Download Certificate" at bounding box center [1202, 210] width 86 height 11
click at [1215, 315] on link "Download Certificate" at bounding box center [1202, 313] width 86 height 11
click at [1220, 402] on link "Download Certificate" at bounding box center [1202, 399] width 86 height 11
click at [210, 329] on div at bounding box center [199, 327] width 35 height 17
